Goal: Information Seeking & Learning: Get advice/opinions

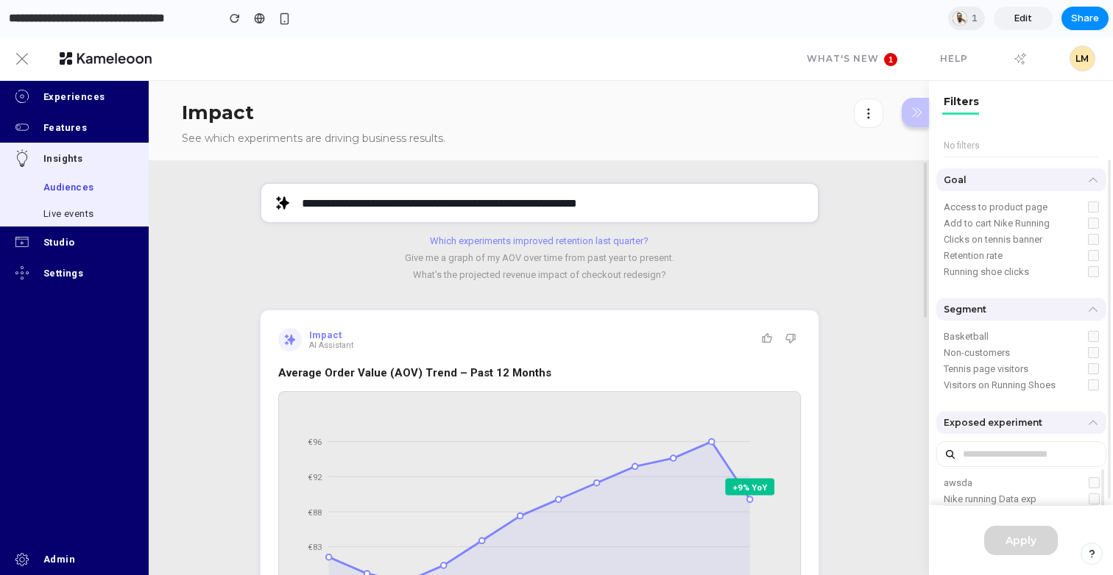
click at [547, 241] on button "Which experiments improved retention last quarter?" at bounding box center [539, 240] width 559 height 11
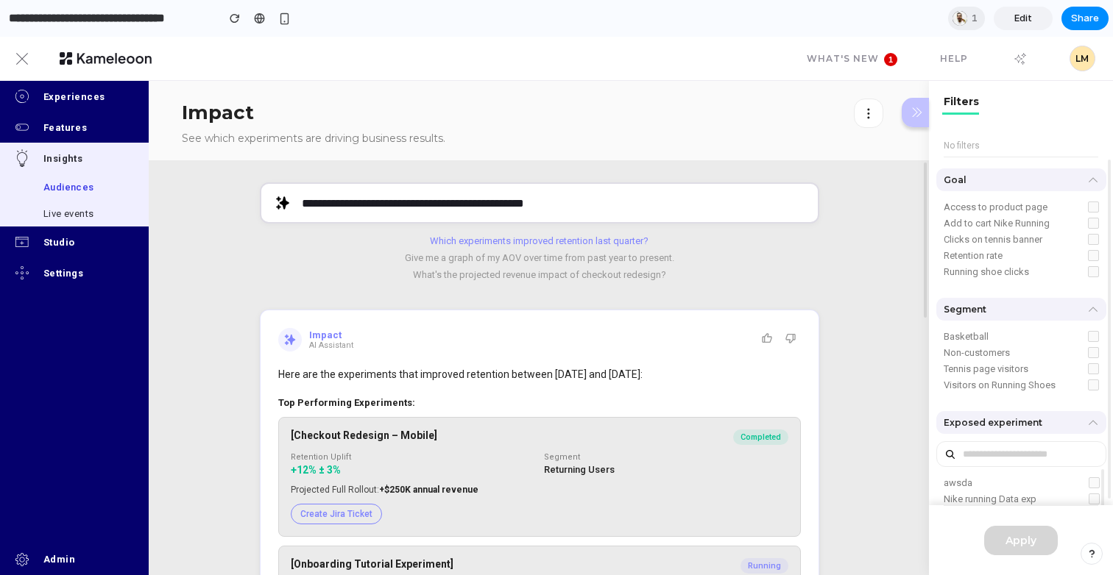
click at [547, 241] on button "Which experiments improved retention last quarter?" at bounding box center [539, 240] width 559 height 11
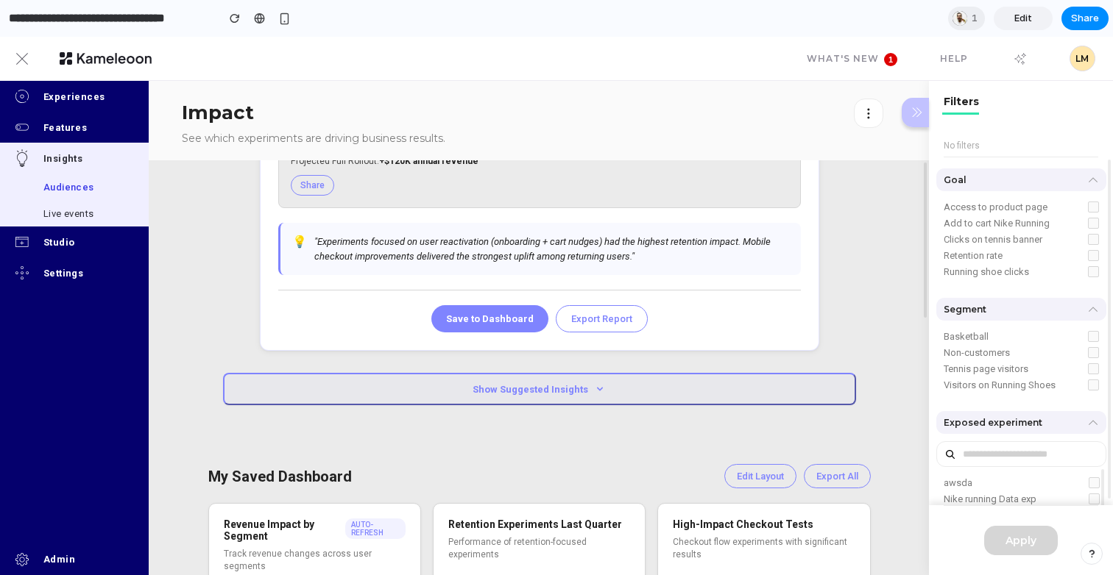
scroll to position [693, 0]
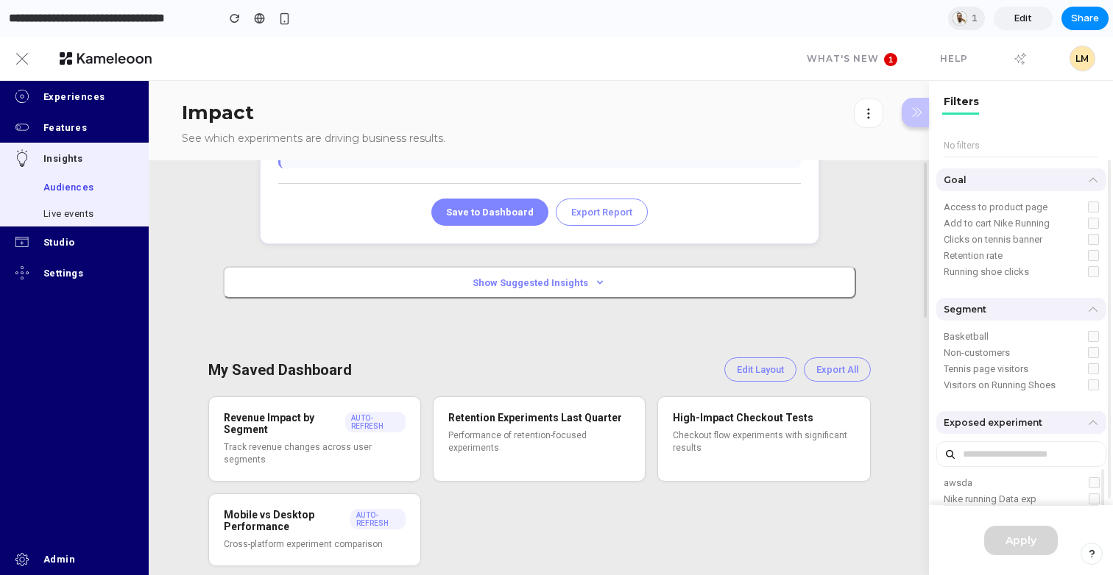
click at [567, 300] on div "**********" at bounding box center [539, 27] width 781 height 1121
click at [574, 287] on button "Show Suggested Insights" at bounding box center [539, 282] width 633 height 32
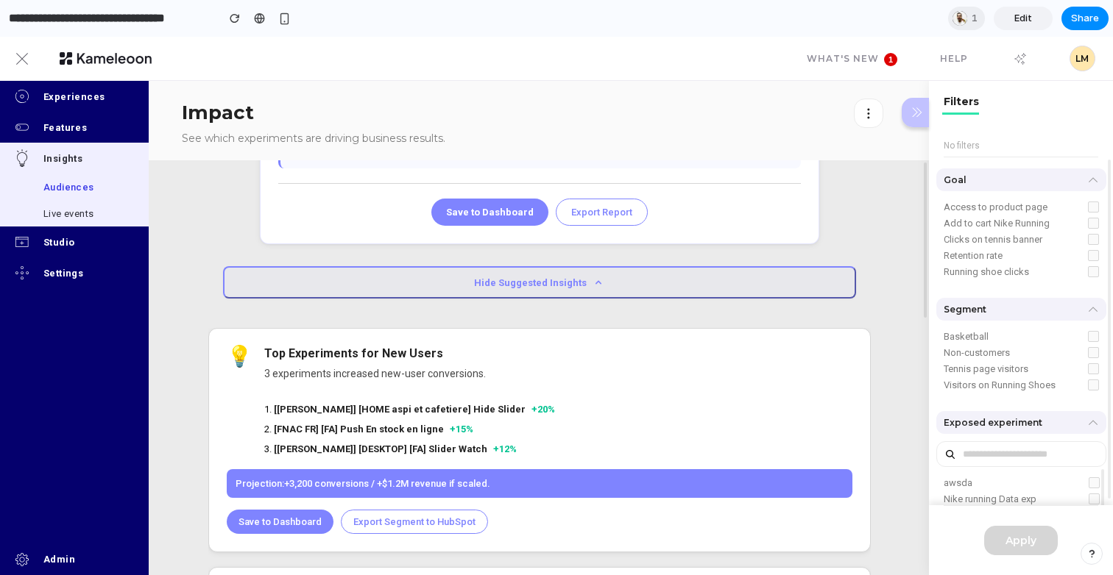
click at [574, 287] on button "Hide Suggested Insights" at bounding box center [539, 282] width 633 height 32
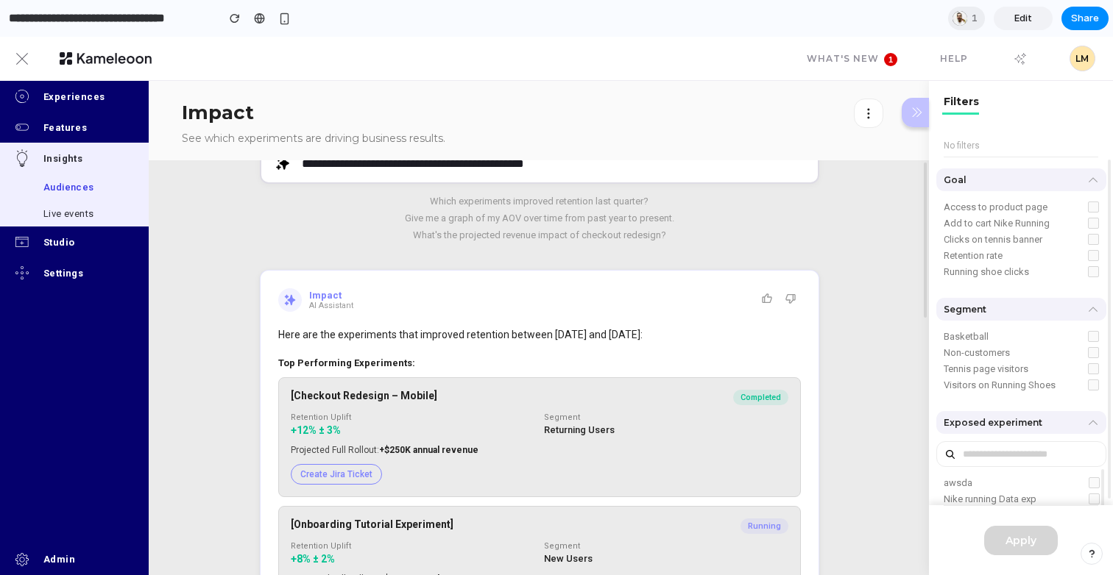
scroll to position [0, 0]
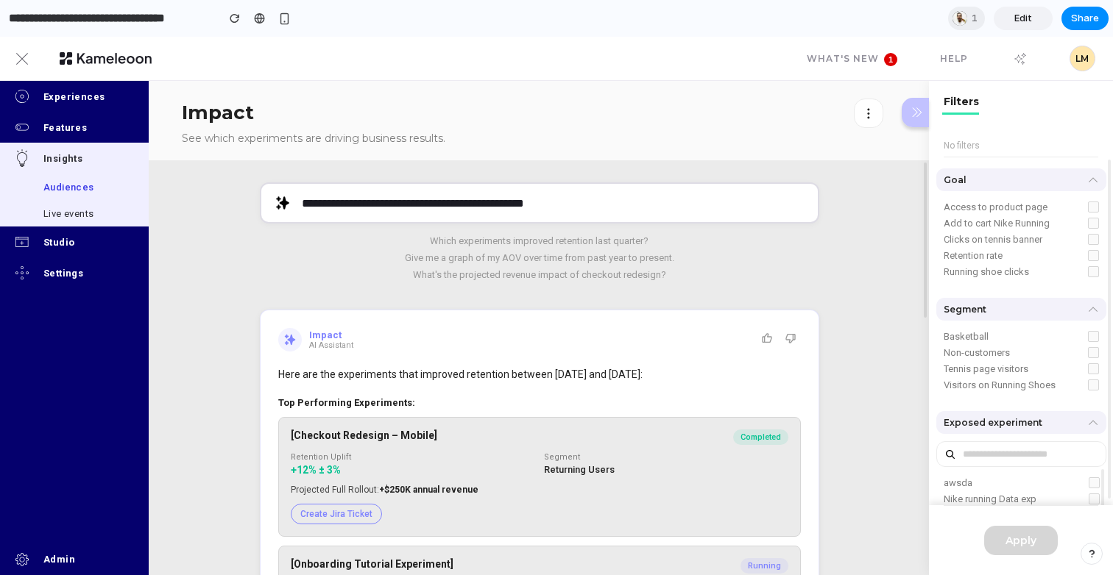
click at [556, 255] on button "Give me a graph of my AOV over time from past year to present." at bounding box center [539, 257] width 559 height 11
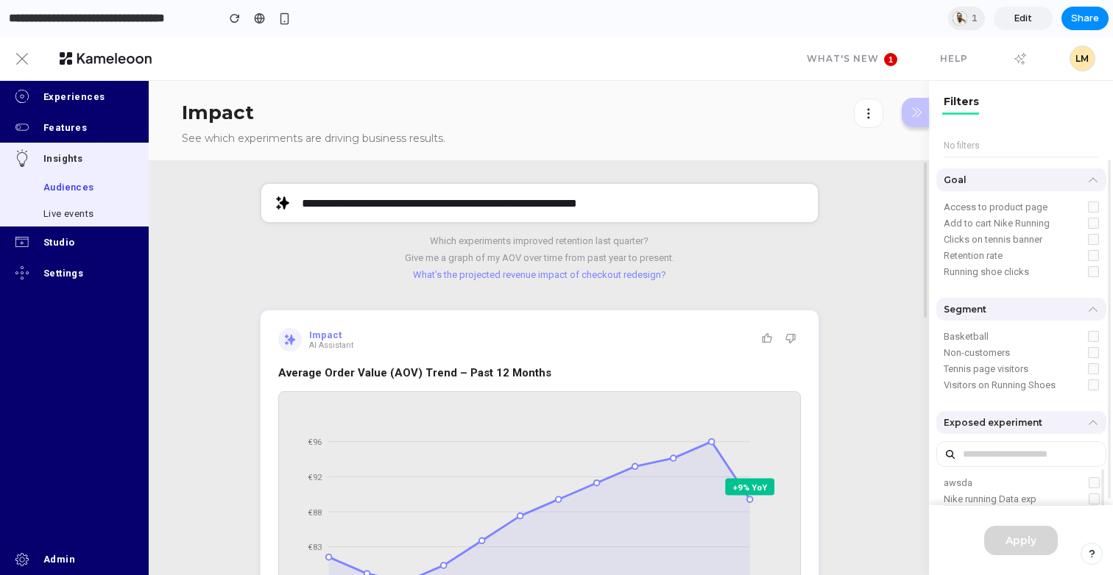
click at [646, 272] on button "What's the projected revenue impact of checkout redesign?" at bounding box center [539, 274] width 559 height 11
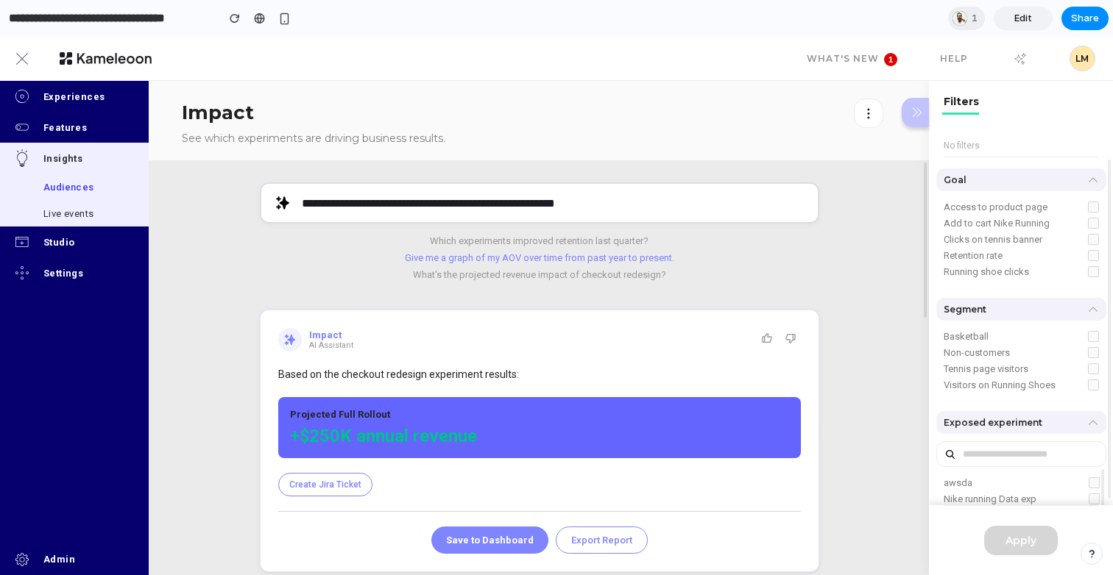
click at [564, 256] on button "Give me a graph of my AOV over time from past year to present." at bounding box center [539, 257] width 559 height 11
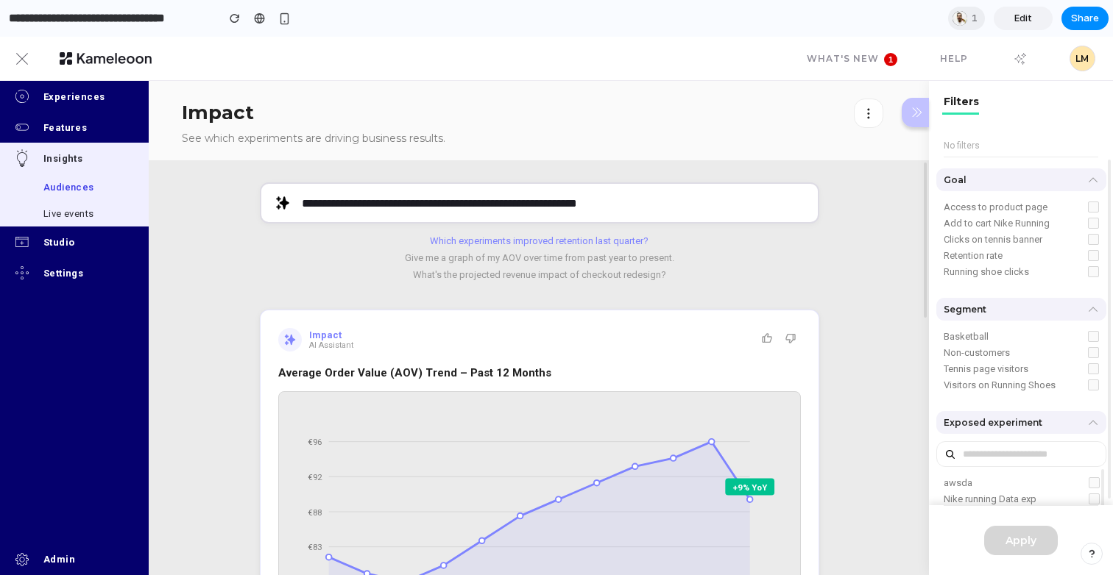
click at [591, 245] on button "Which experiments improved retention last quarter?" at bounding box center [539, 240] width 559 height 11
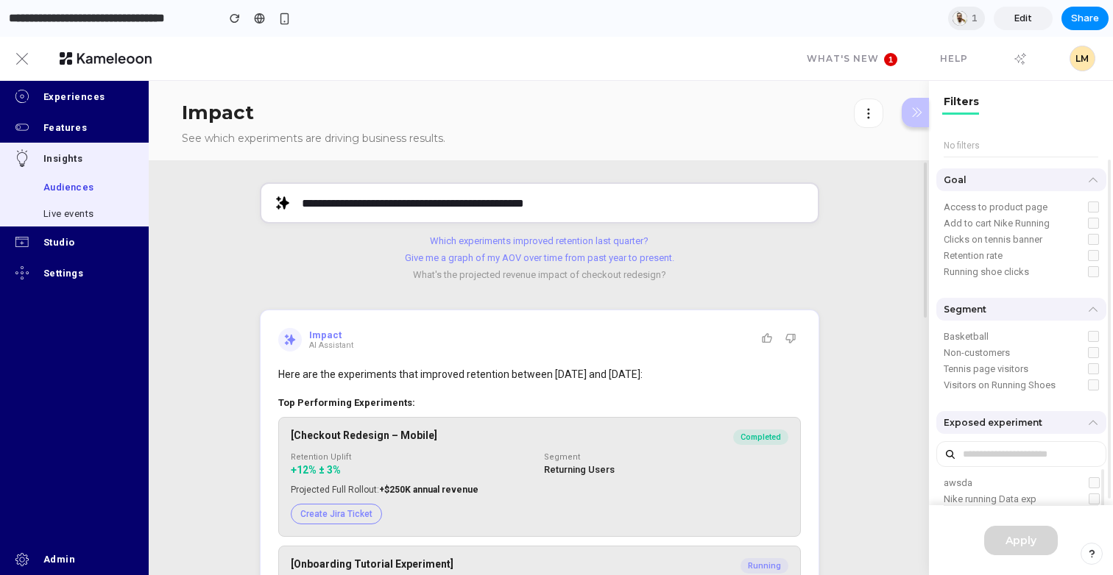
click at [615, 261] on button "Give me a graph of my AOV over time from past year to present." at bounding box center [539, 257] width 559 height 11
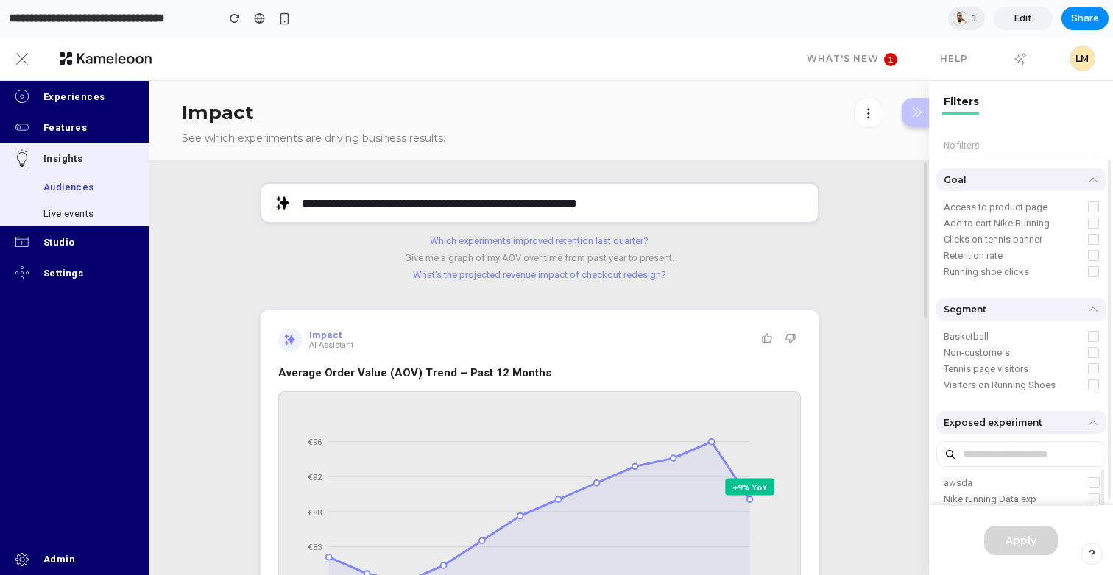
click at [613, 273] on button "What's the projected revenue impact of checkout redesign?" at bounding box center [539, 274] width 559 height 11
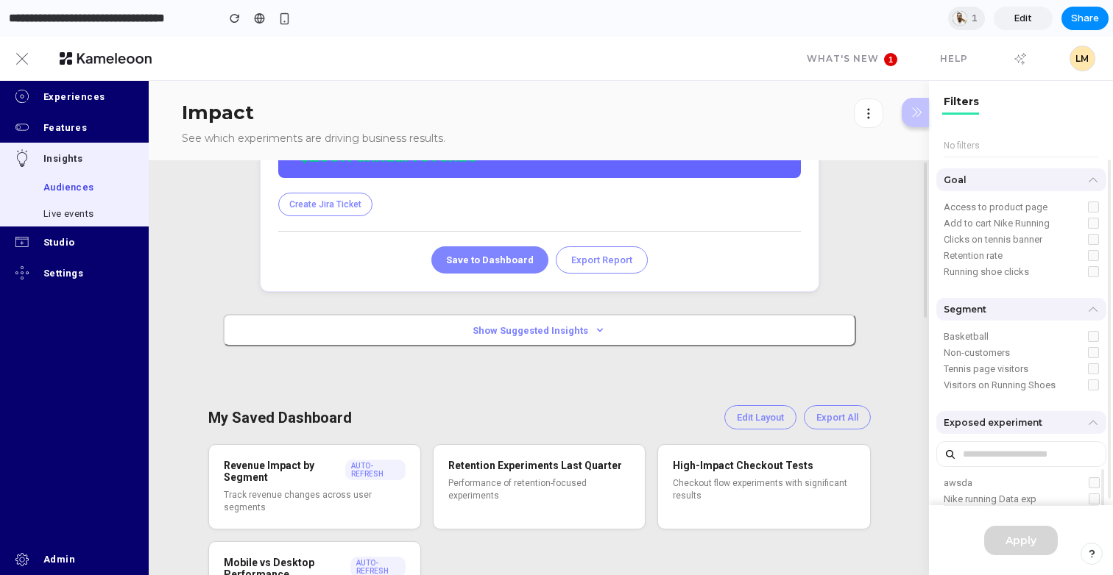
scroll to position [330, 0]
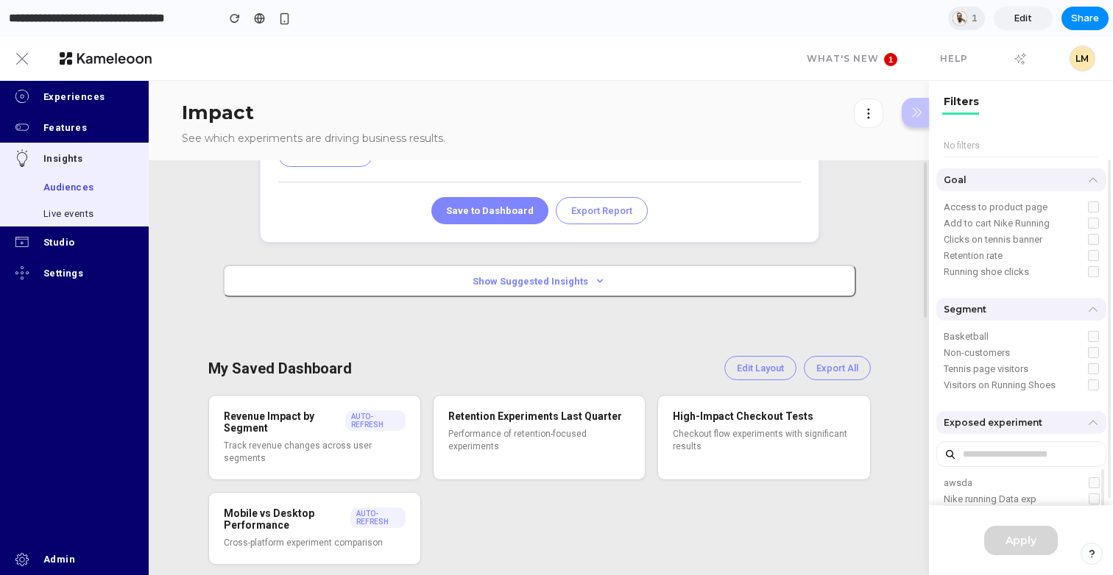
click at [589, 265] on div "Show Suggested Insights" at bounding box center [539, 281] width 662 height 32
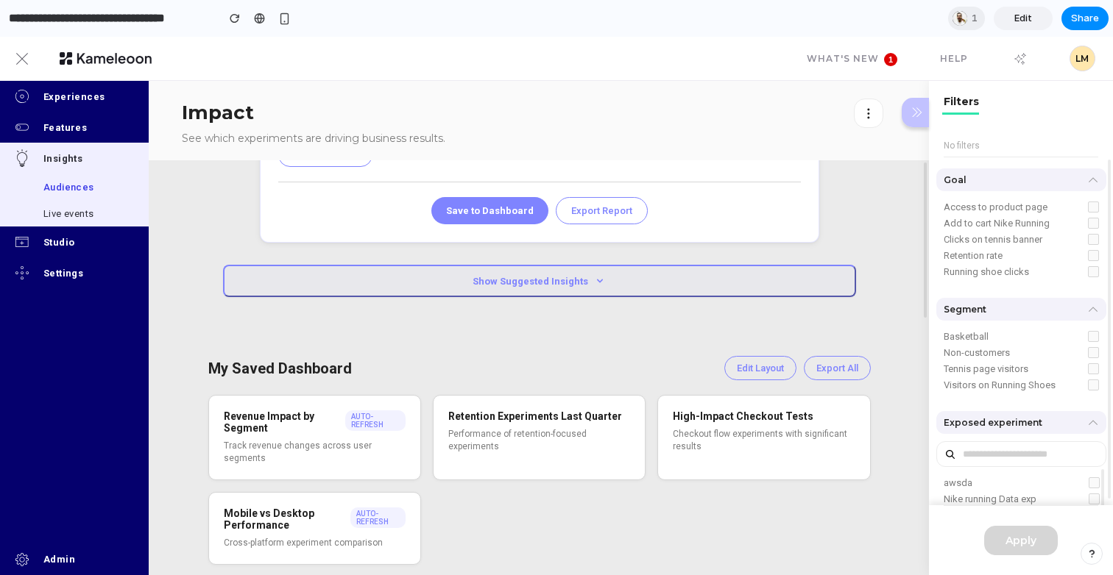
click at [589, 275] on button "Show Suggested Insights" at bounding box center [539, 281] width 633 height 32
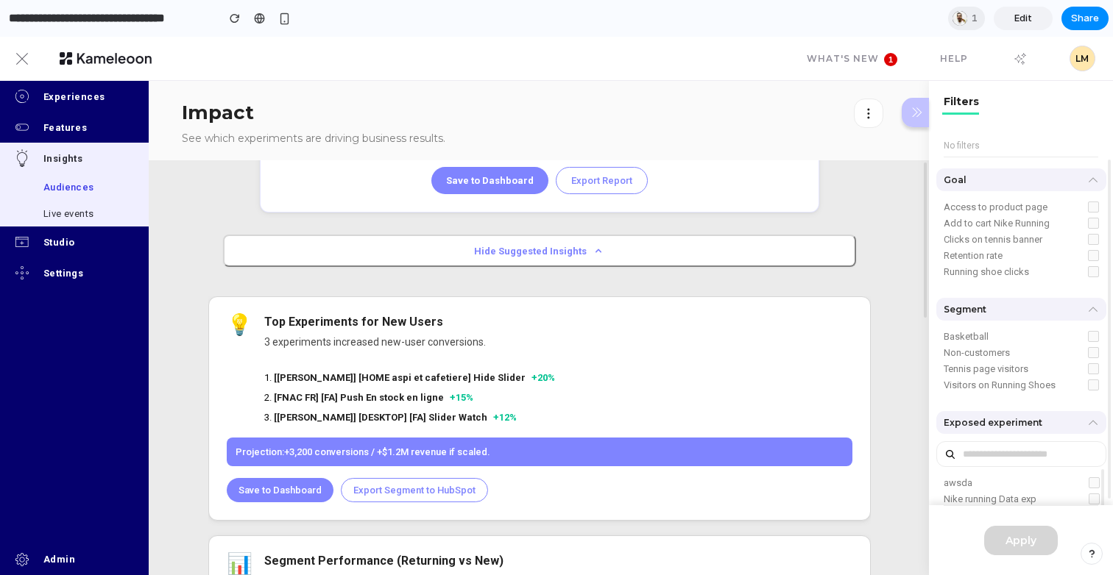
scroll to position [0, 0]
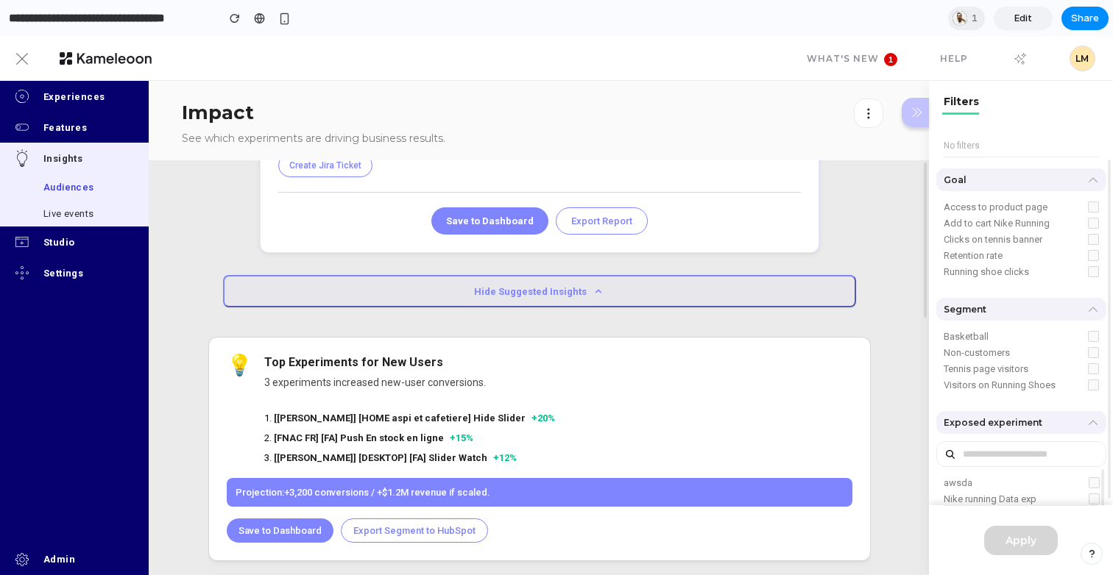
click at [575, 293] on button "Hide Suggested Insights" at bounding box center [539, 291] width 633 height 32
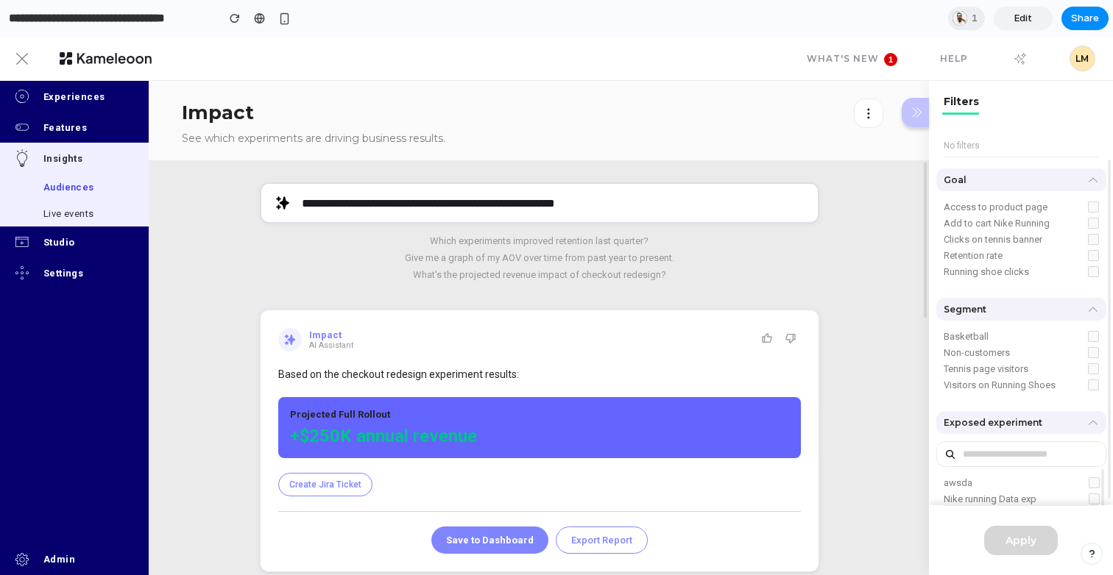
click at [692, 283] on div "**********" at bounding box center [539, 538] width 781 height 756
drag, startPoint x: 677, startPoint y: 238, endPoint x: 419, endPoint y: 236, distance: 258.3
click at [419, 236] on button "Which experiments improved retention last quarter?" at bounding box center [539, 240] width 559 height 11
type input "**********"
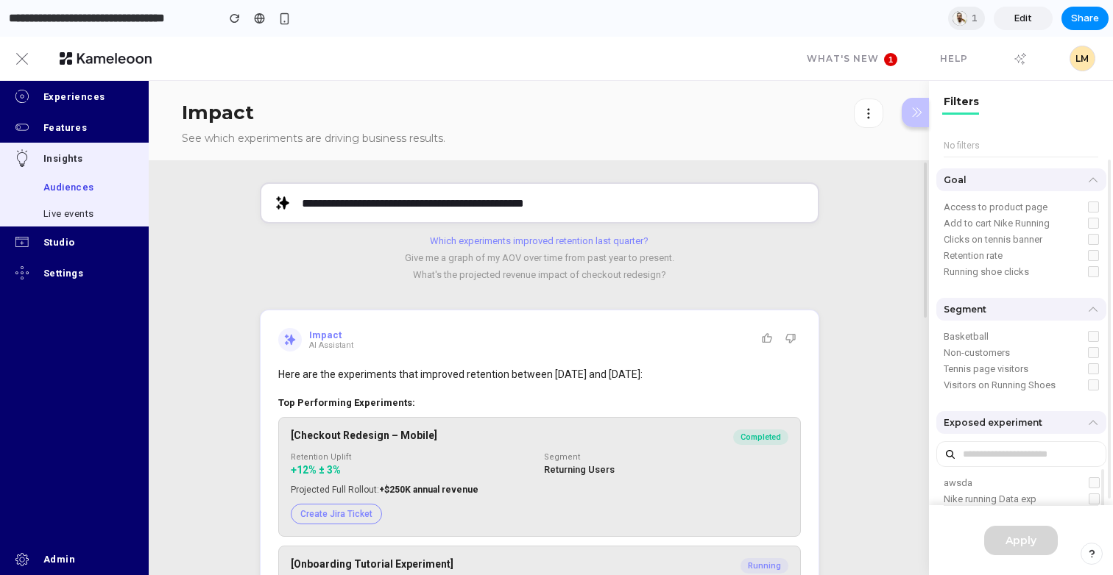
click at [529, 208] on input "**********" at bounding box center [539, 202] width 559 height 41
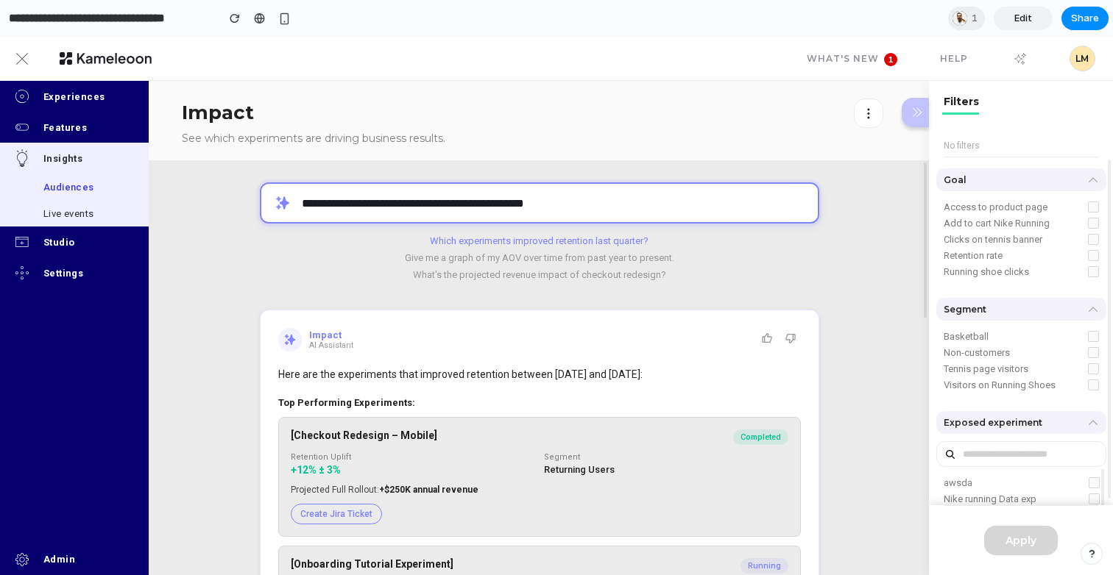
click at [529, 208] on input "**********" at bounding box center [539, 202] width 559 height 41
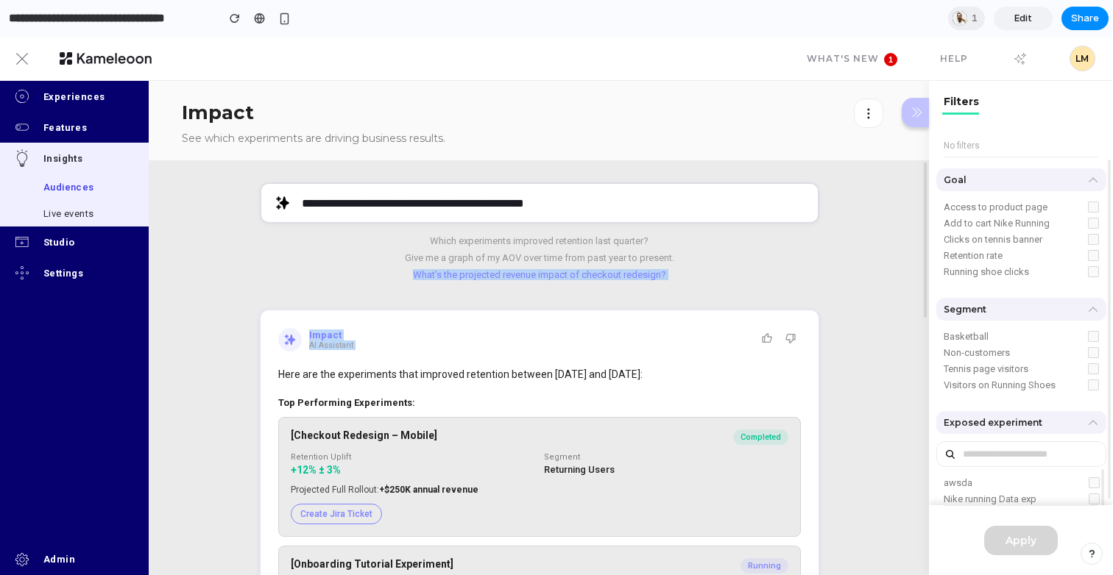
drag, startPoint x: 664, startPoint y: 289, endPoint x: 414, endPoint y: 274, distance: 249.9
copy div "What's the projected revenue impact of checkout redesign? Impact AI Assistant"
